Goal: Information Seeking & Learning: Stay updated

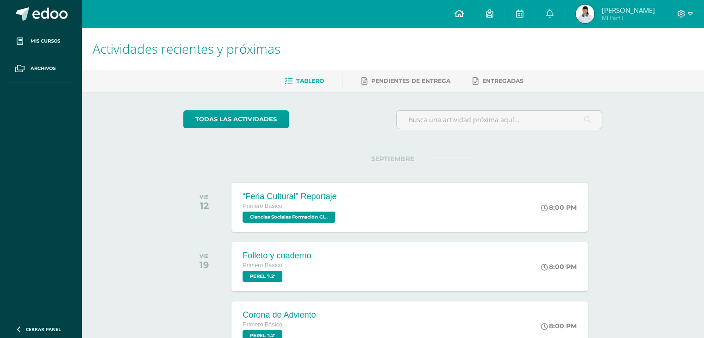
drag, startPoint x: 0, startPoint y: 0, endPoint x: 457, endPoint y: 15, distance: 457.4
click at [457, 15] on icon at bounding box center [458, 13] width 9 height 8
click at [546, 9] on icon at bounding box center [549, 13] width 7 height 8
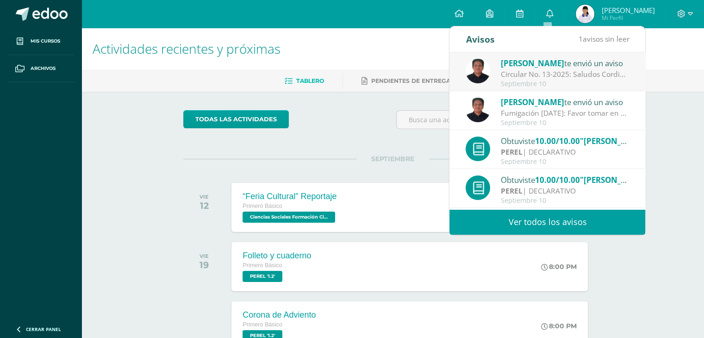
click at [553, 65] on span "[PERSON_NAME]" at bounding box center [532, 63] width 63 height 11
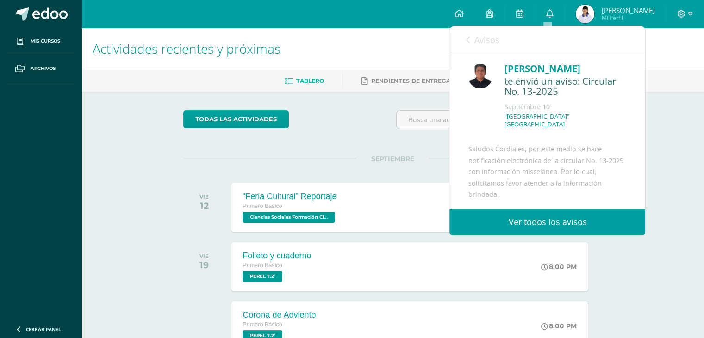
click at [556, 220] on link "Ver todos los avisos" at bounding box center [548, 221] width 196 height 25
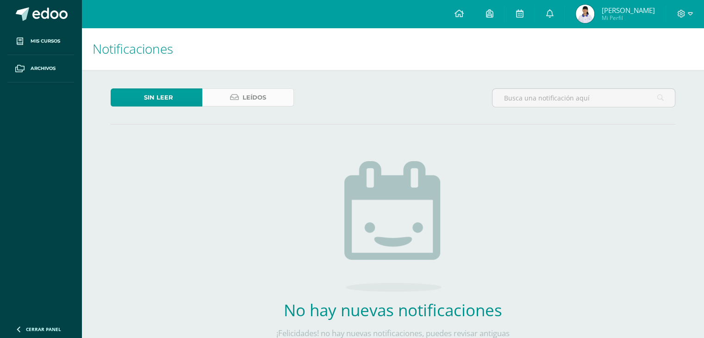
click at [275, 93] on link "Leídos" at bounding box center [248, 97] width 92 height 18
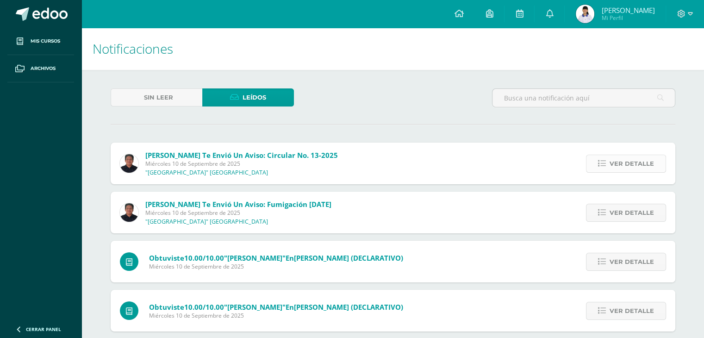
click at [639, 163] on span "Ver detalle" at bounding box center [632, 163] width 44 height 17
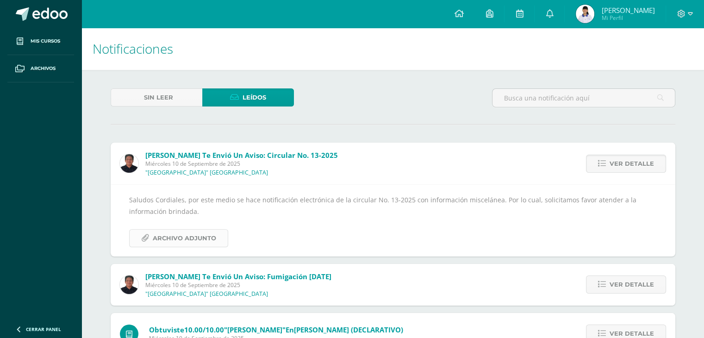
click at [185, 238] on span "Archivo Adjunto" at bounding box center [184, 238] width 63 height 17
